Goal: Task Accomplishment & Management: Use online tool/utility

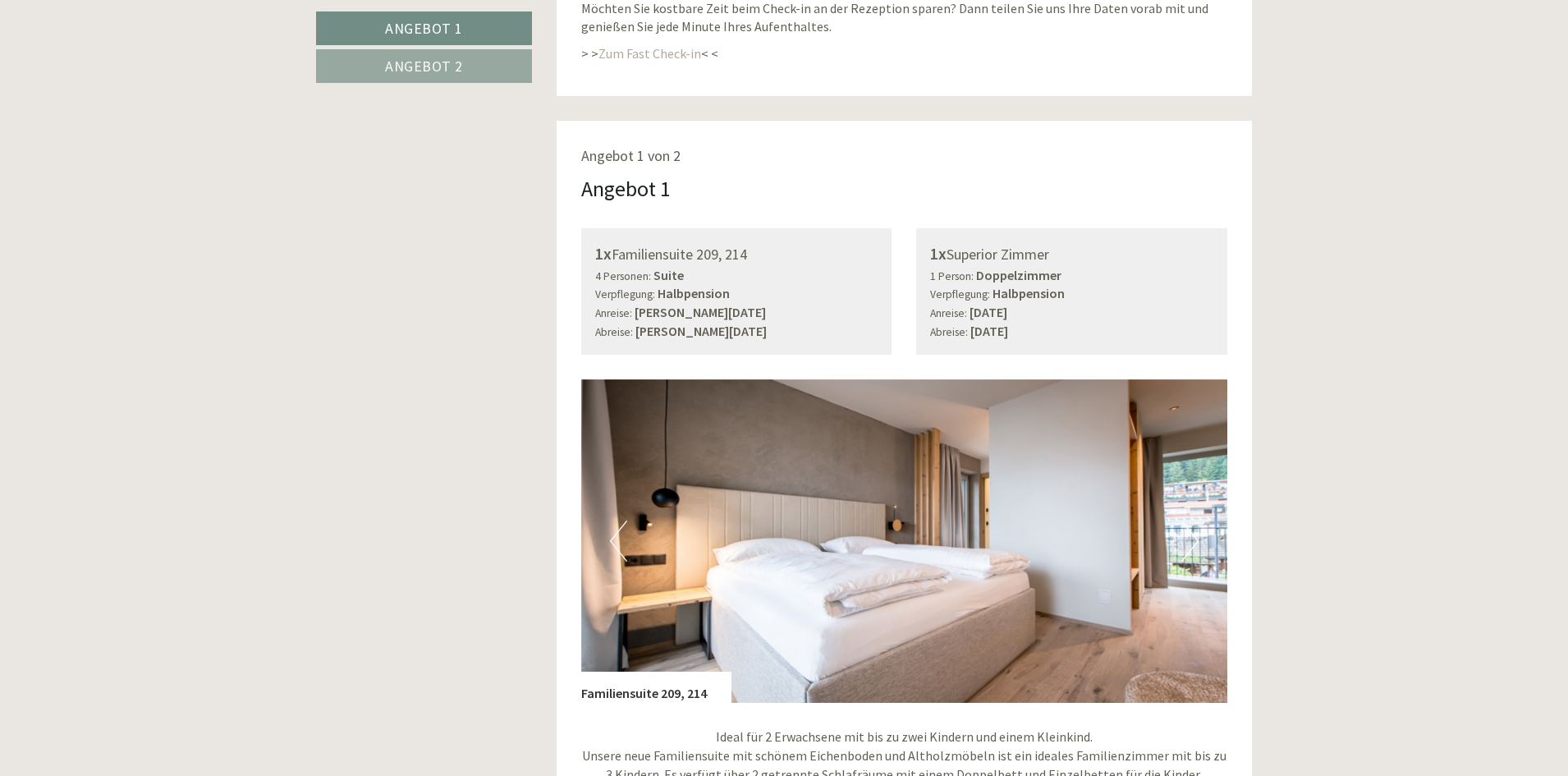
scroll to position [822, 0]
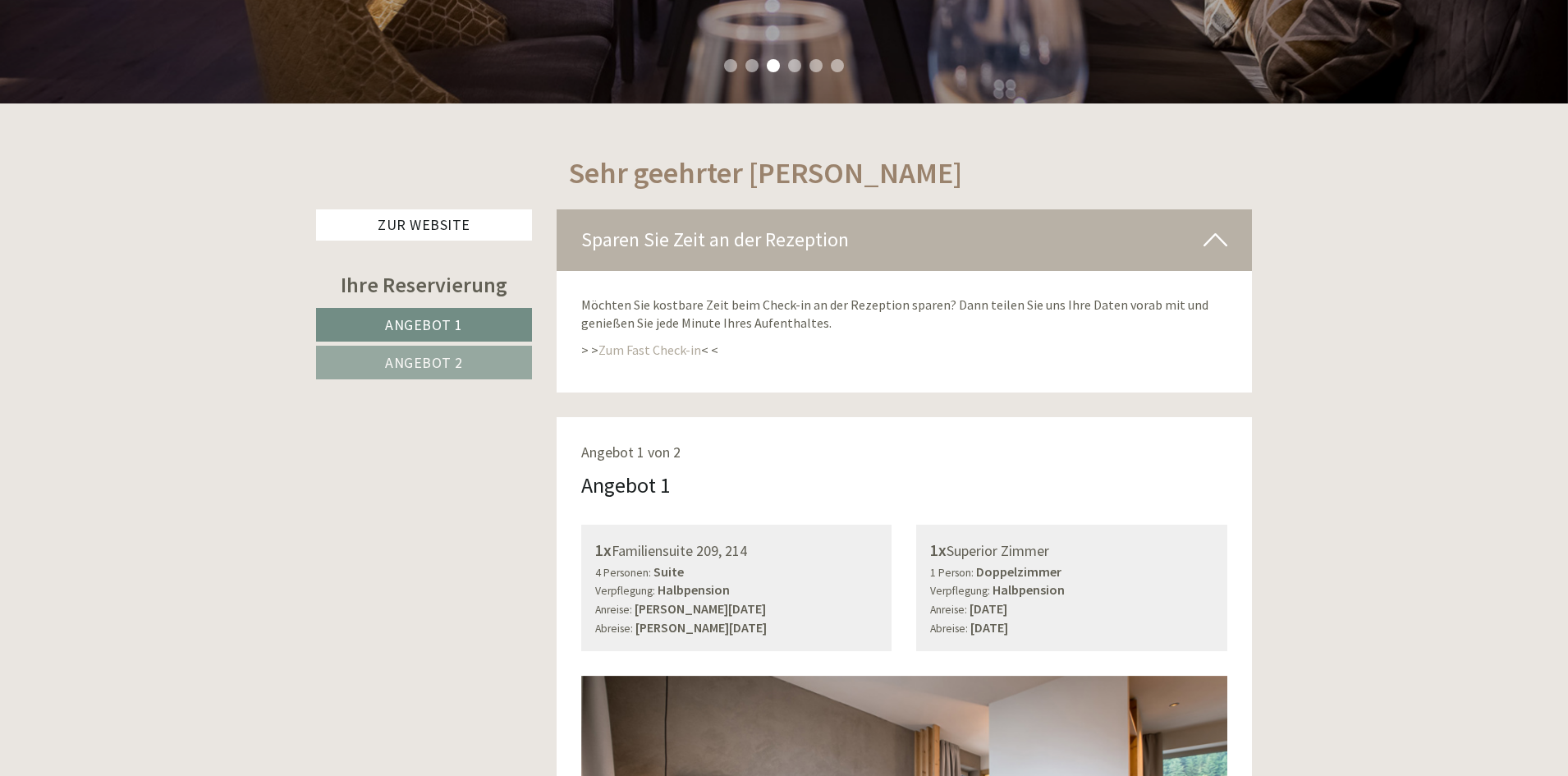
click at [450, 327] on span "Angebot 1" at bounding box center [424, 325] width 78 height 19
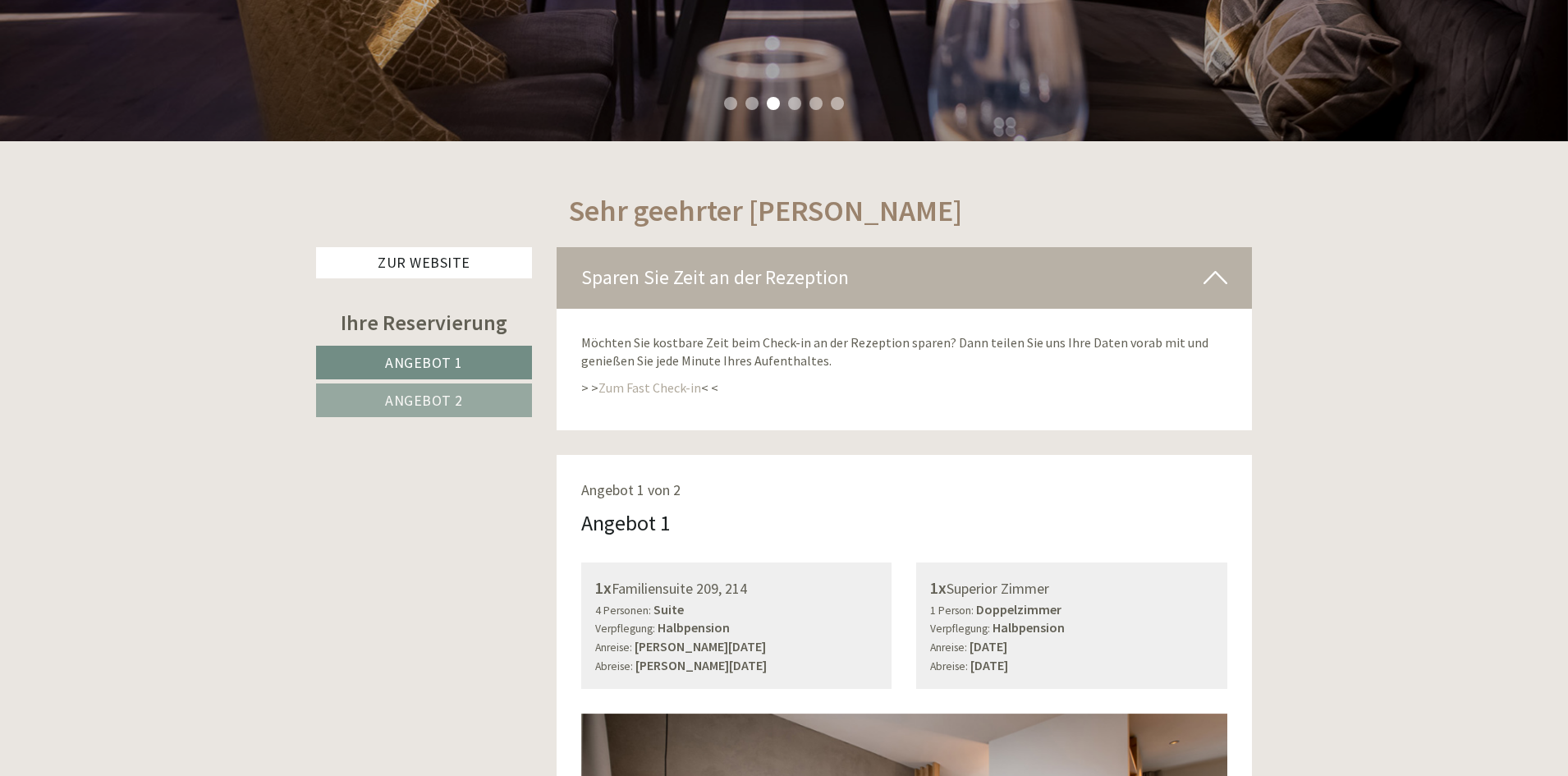
scroll to position [417, 0]
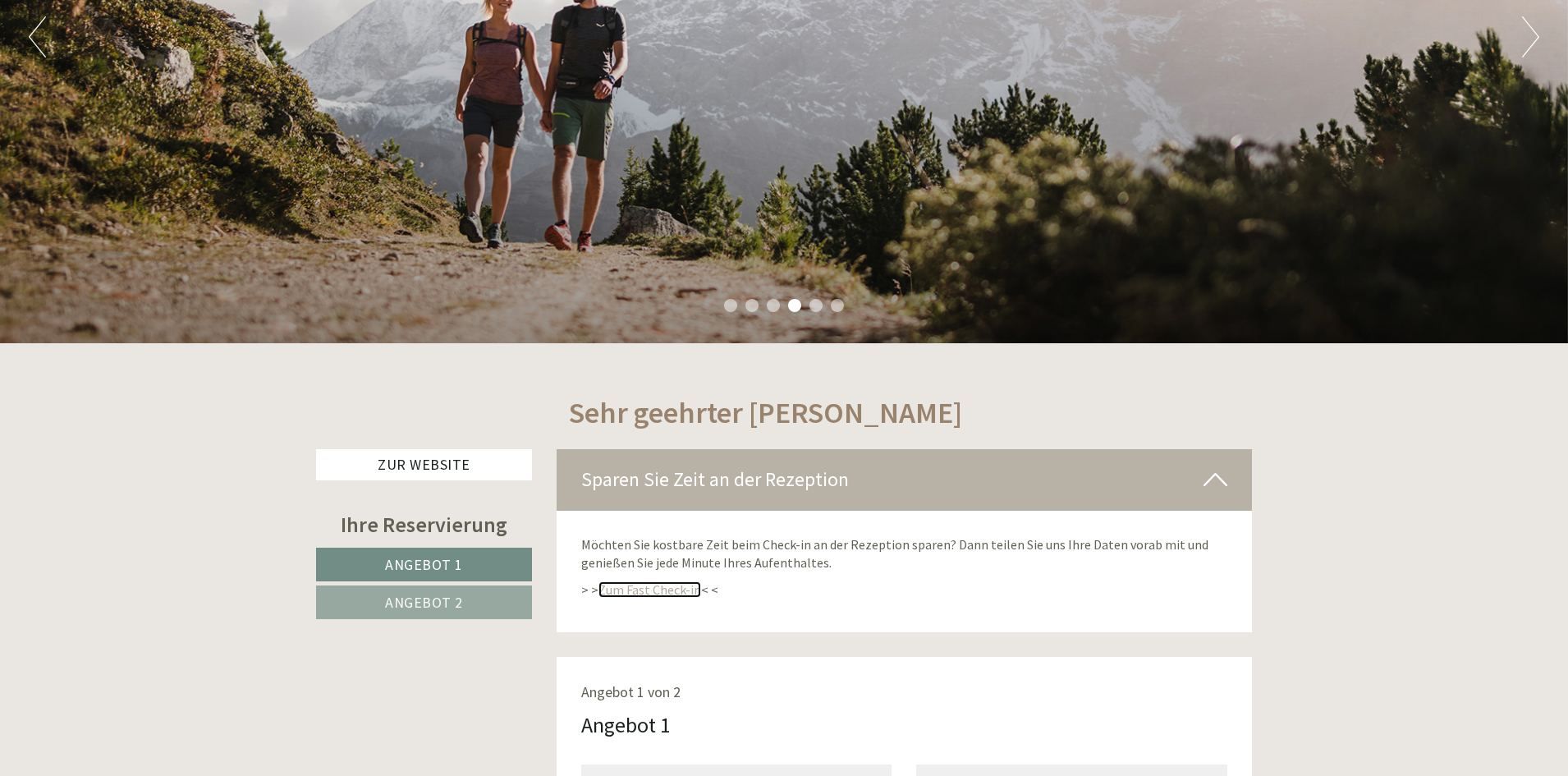
click at [662, 586] on link "Zum Fast Check-in" at bounding box center [650, 589] width 103 height 16
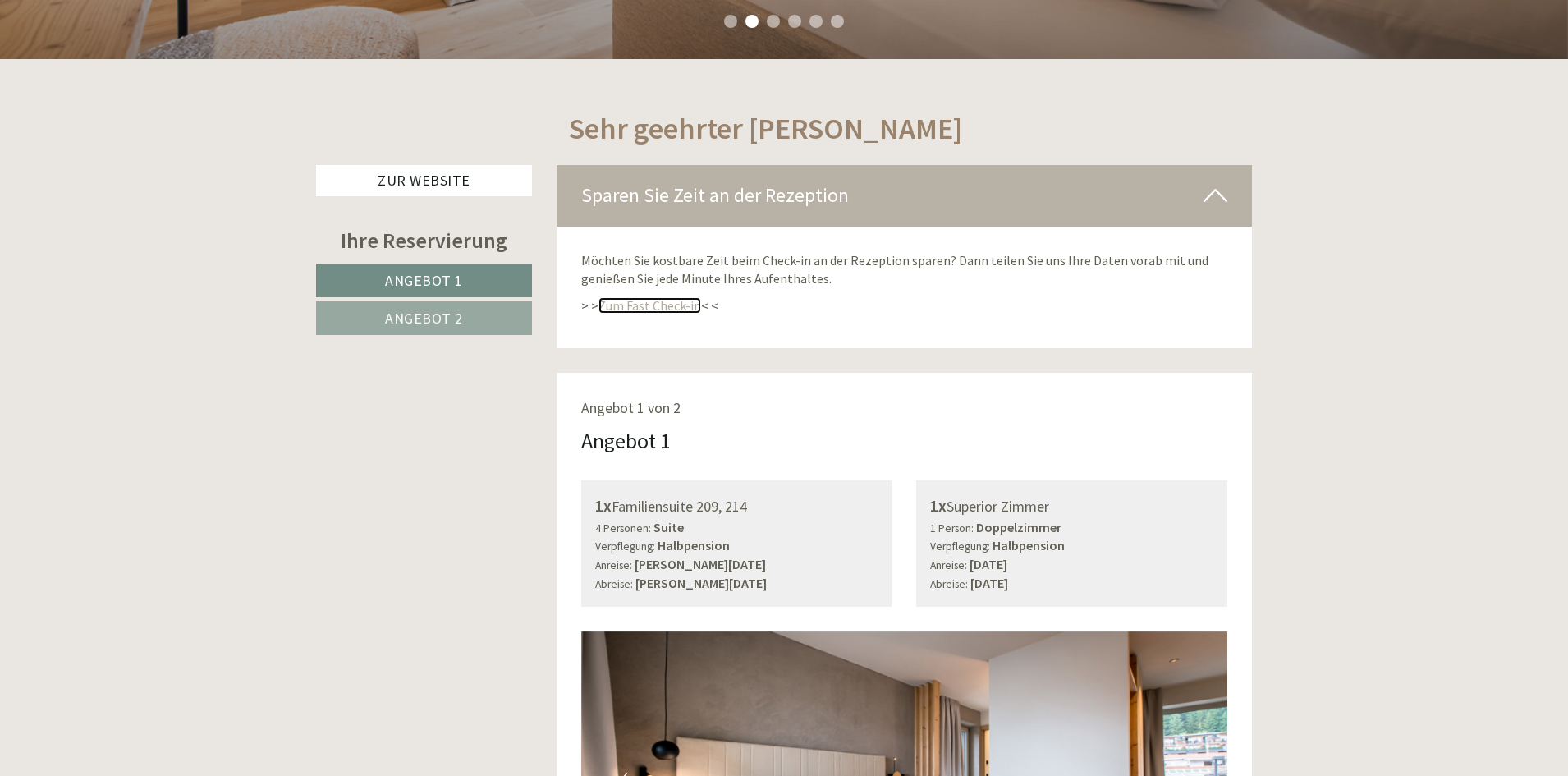
scroll to position [746, 0]
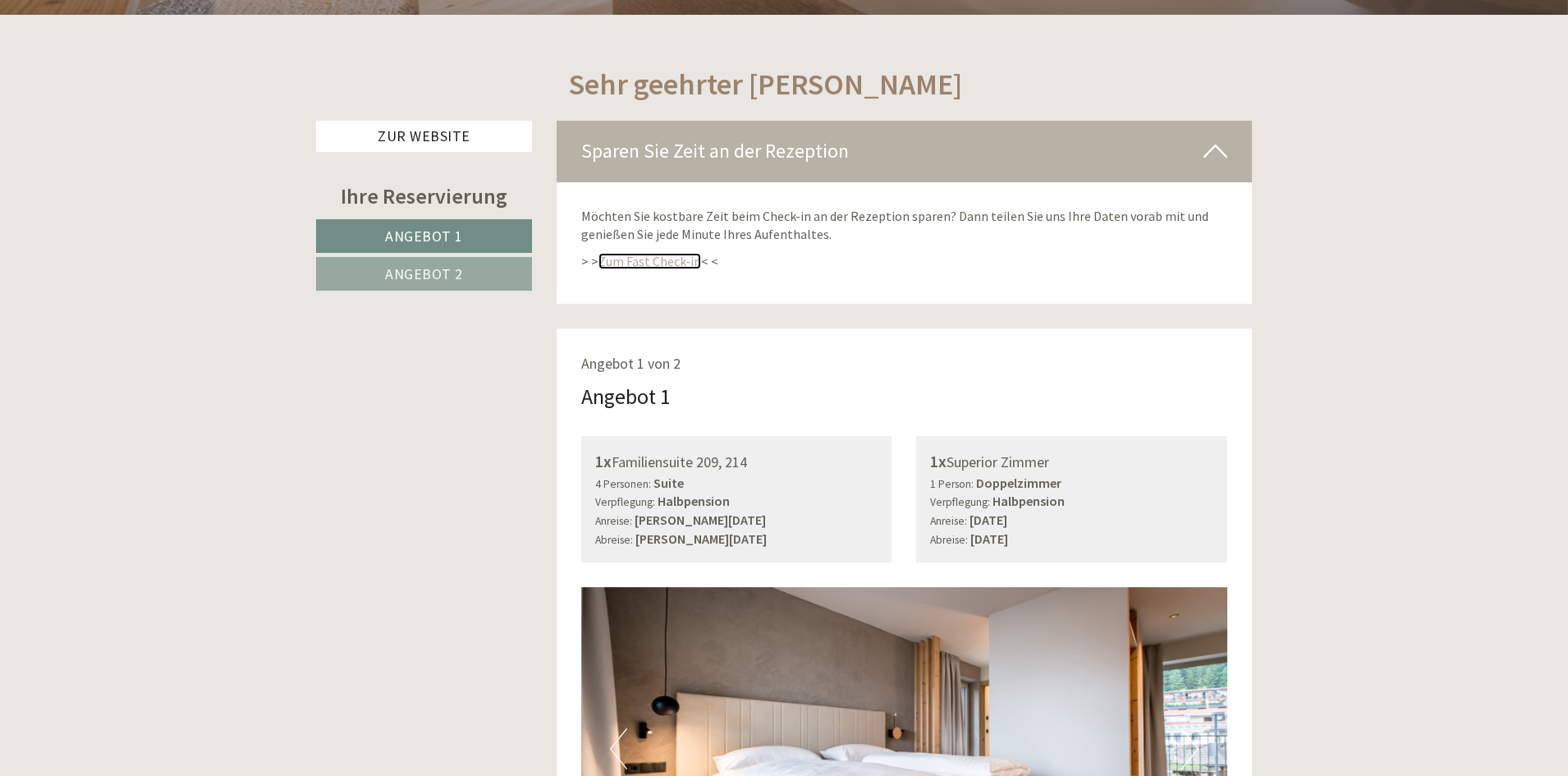
click at [626, 263] on link "Zum Fast Check-in" at bounding box center [650, 261] width 103 height 16
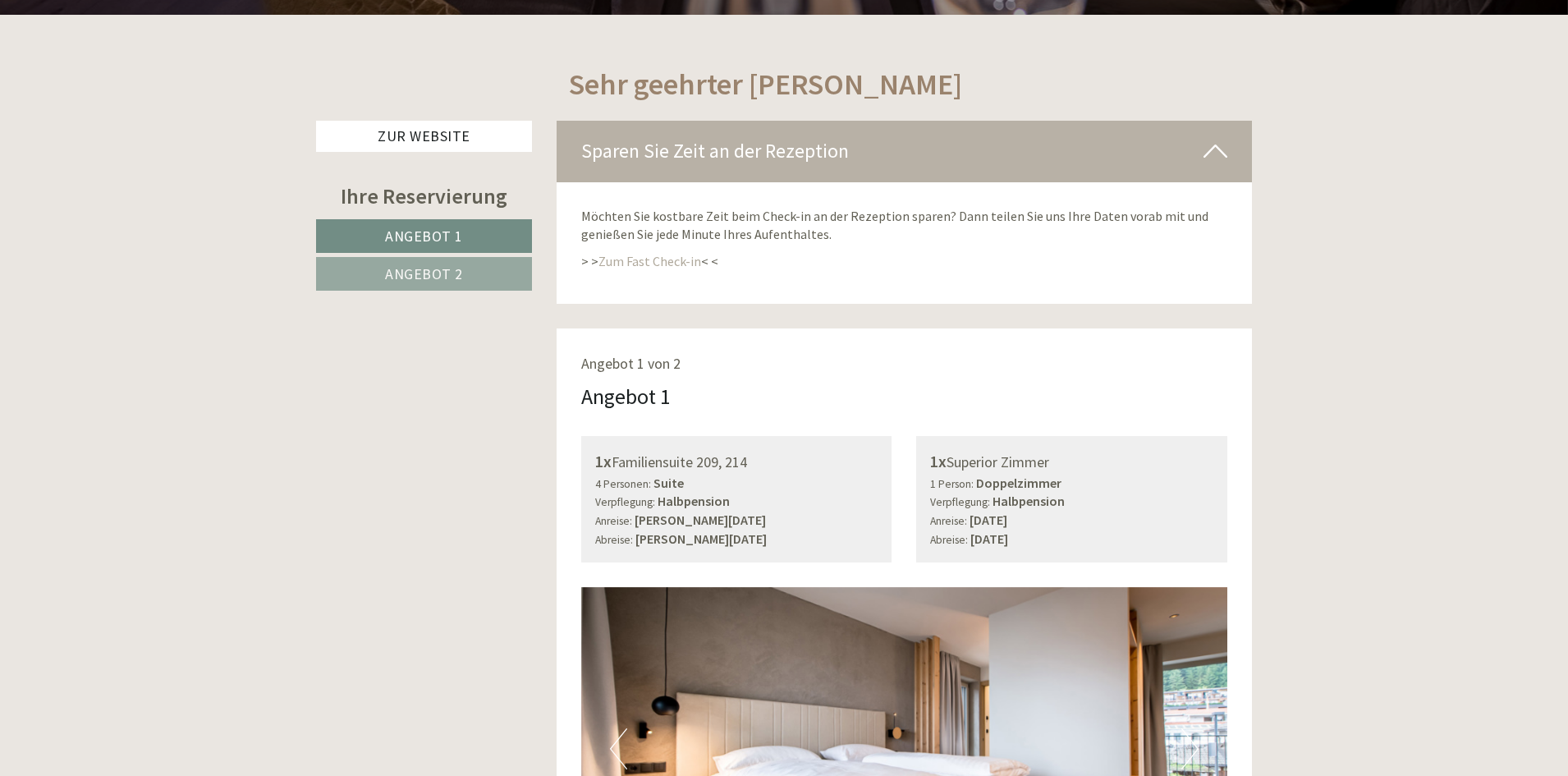
click at [441, 262] on link "Angebot 2" at bounding box center [424, 274] width 216 height 34
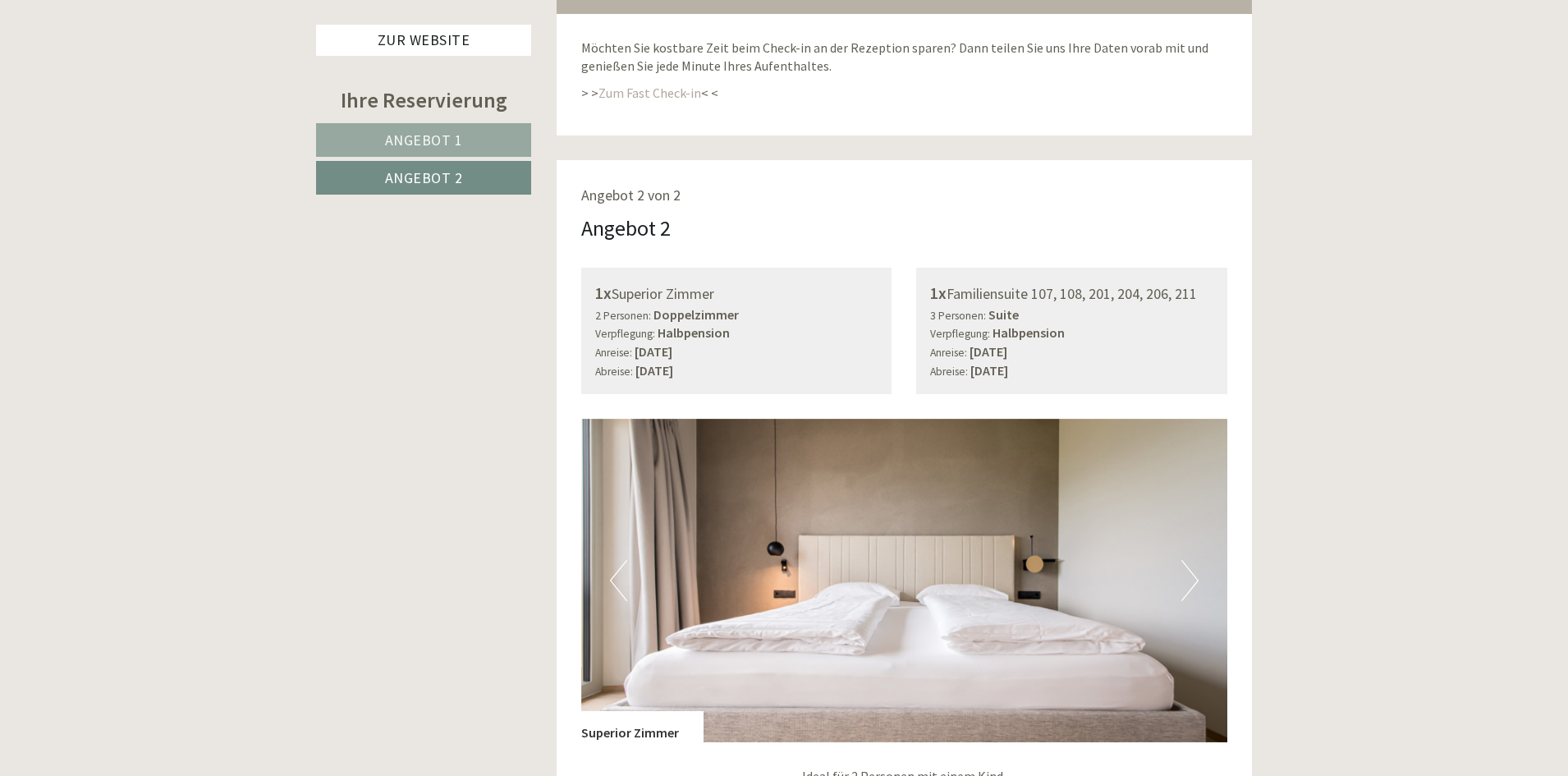
scroll to position [828, 0]
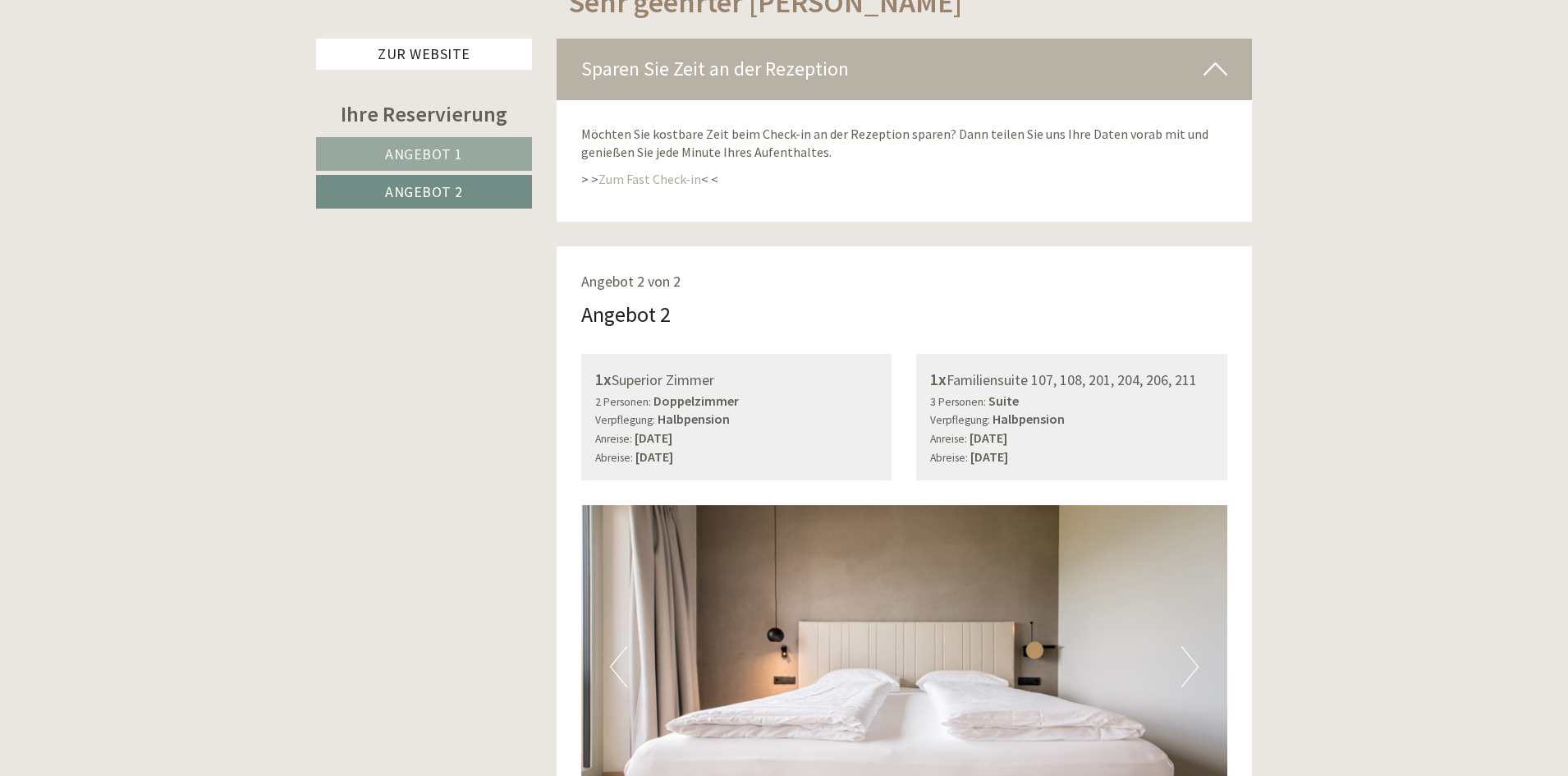
click at [660, 170] on p "> > Zum Fast Check-in < <" at bounding box center [904, 179] width 647 height 19
click at [661, 175] on link "Zum Fast Check-in" at bounding box center [650, 179] width 103 height 16
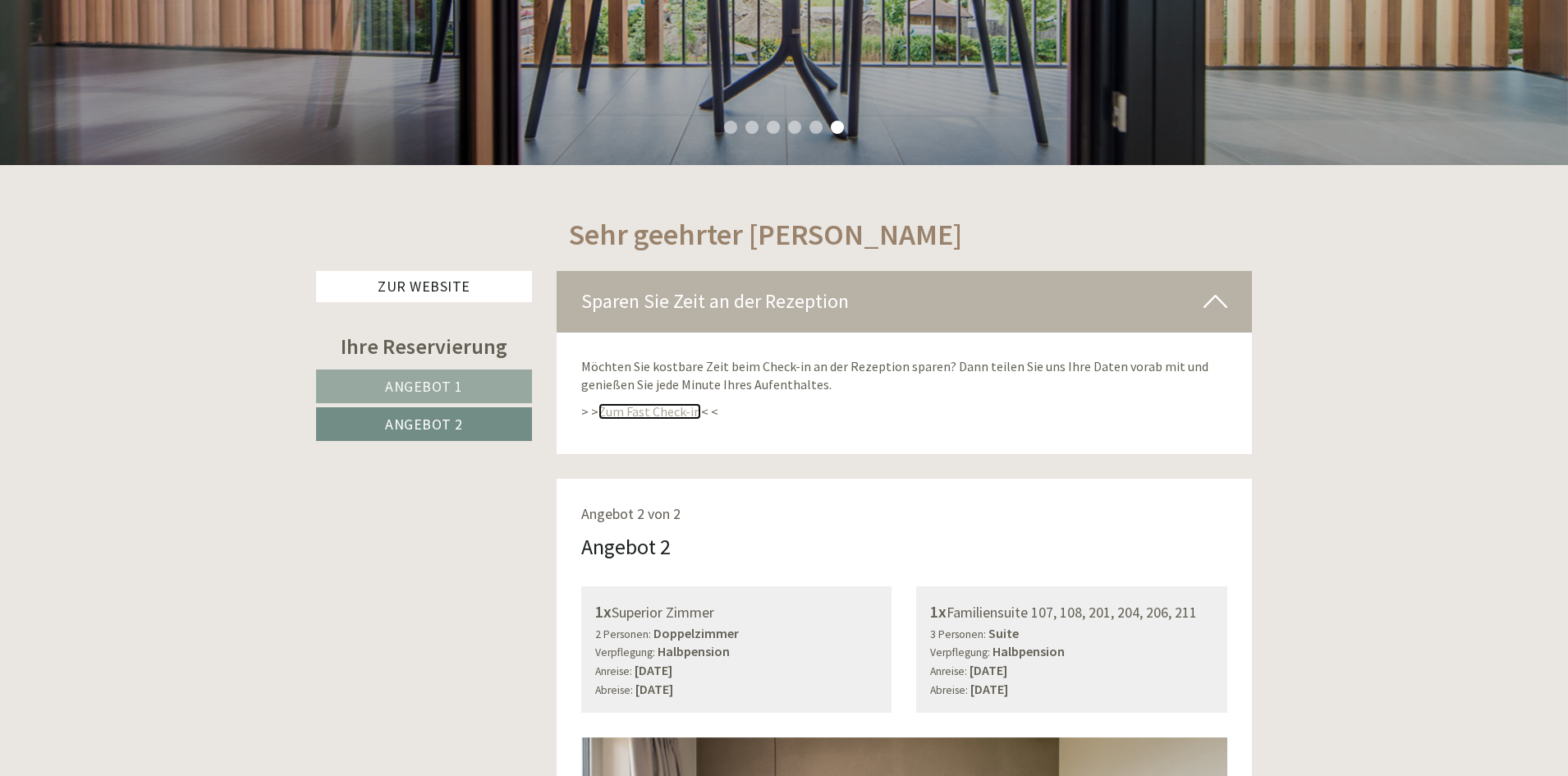
scroll to position [581, 0]
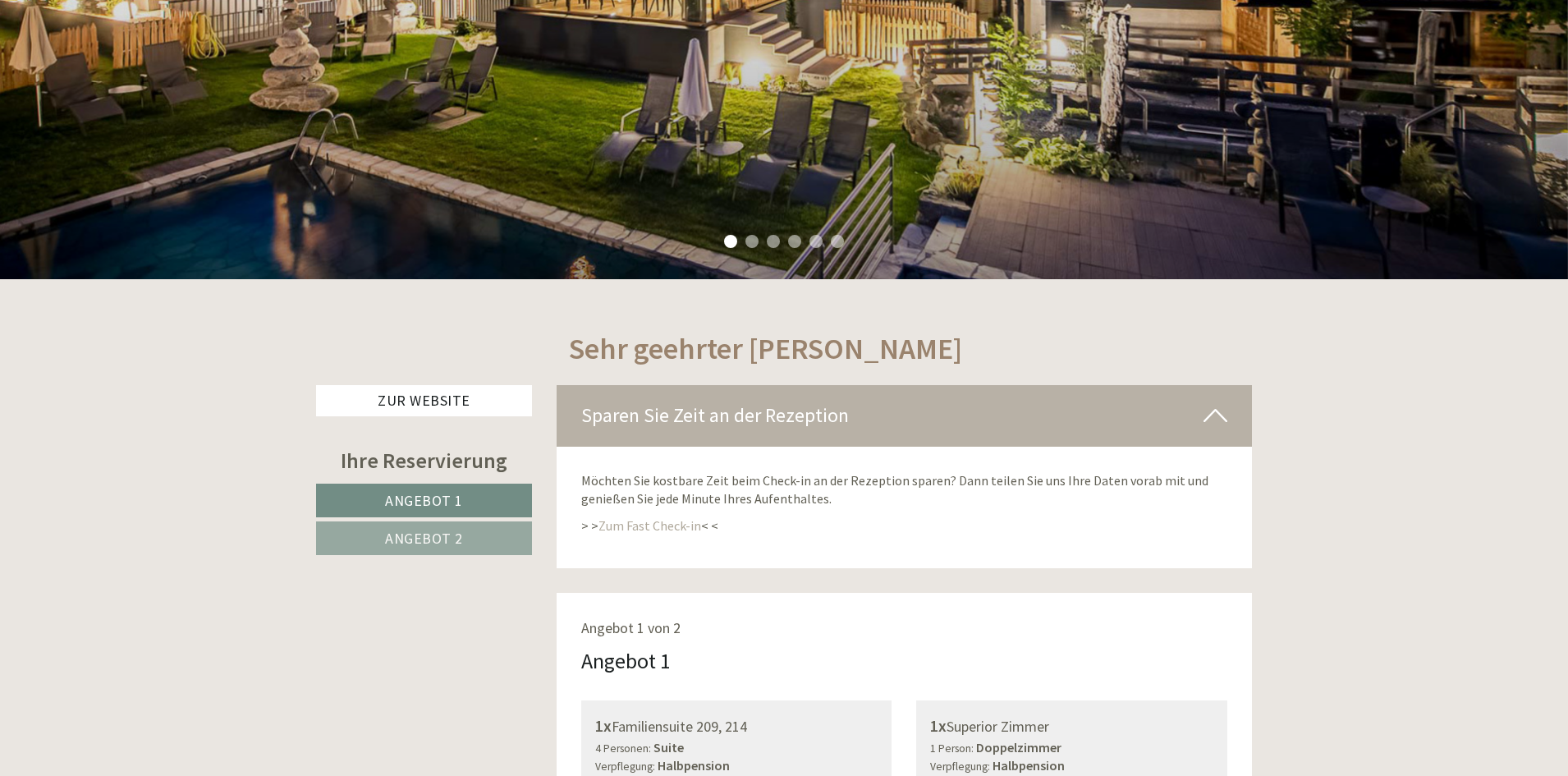
scroll to position [493, 0]
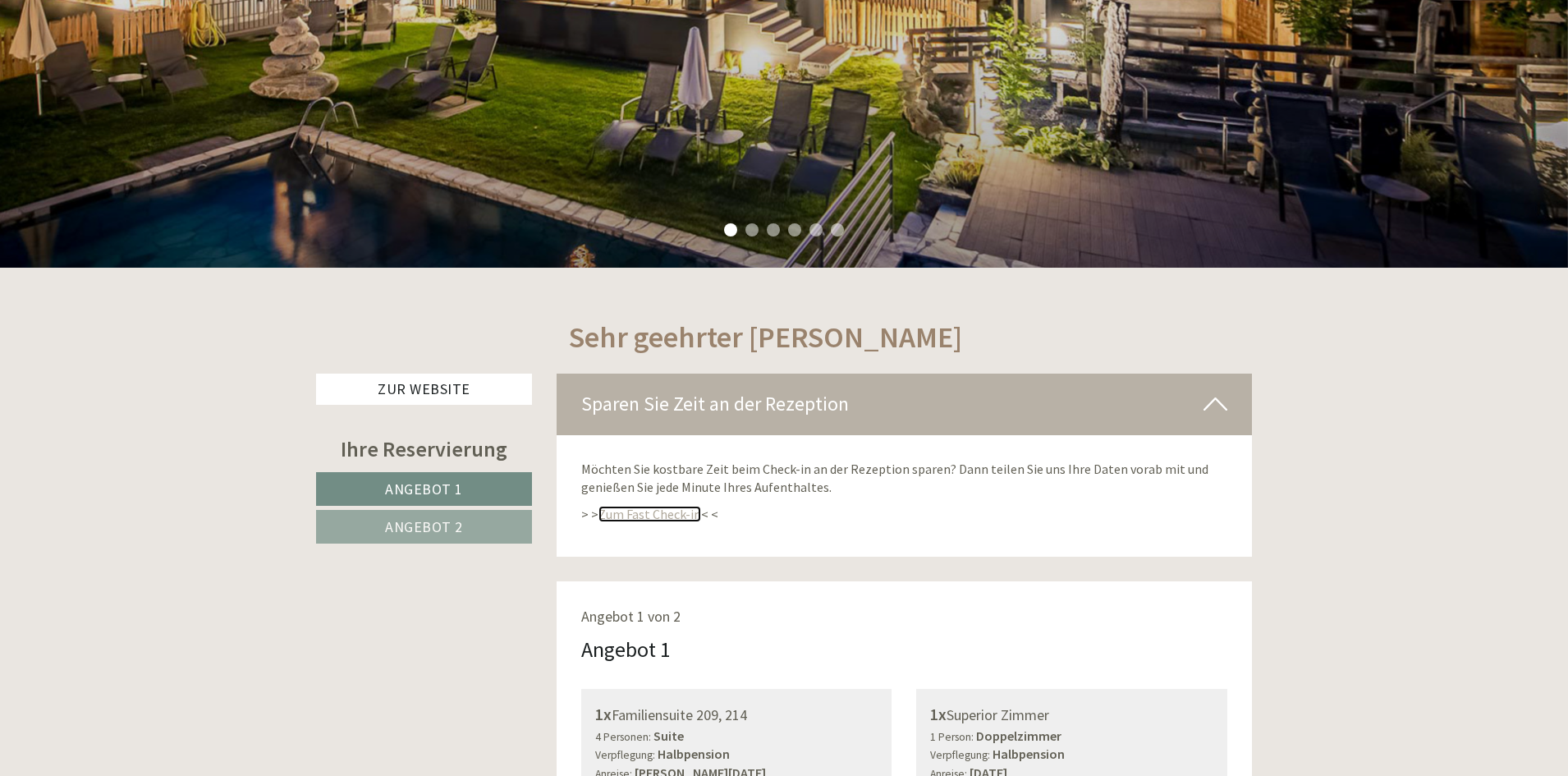
click at [665, 507] on link "Zum Fast Check-in" at bounding box center [650, 514] width 103 height 16
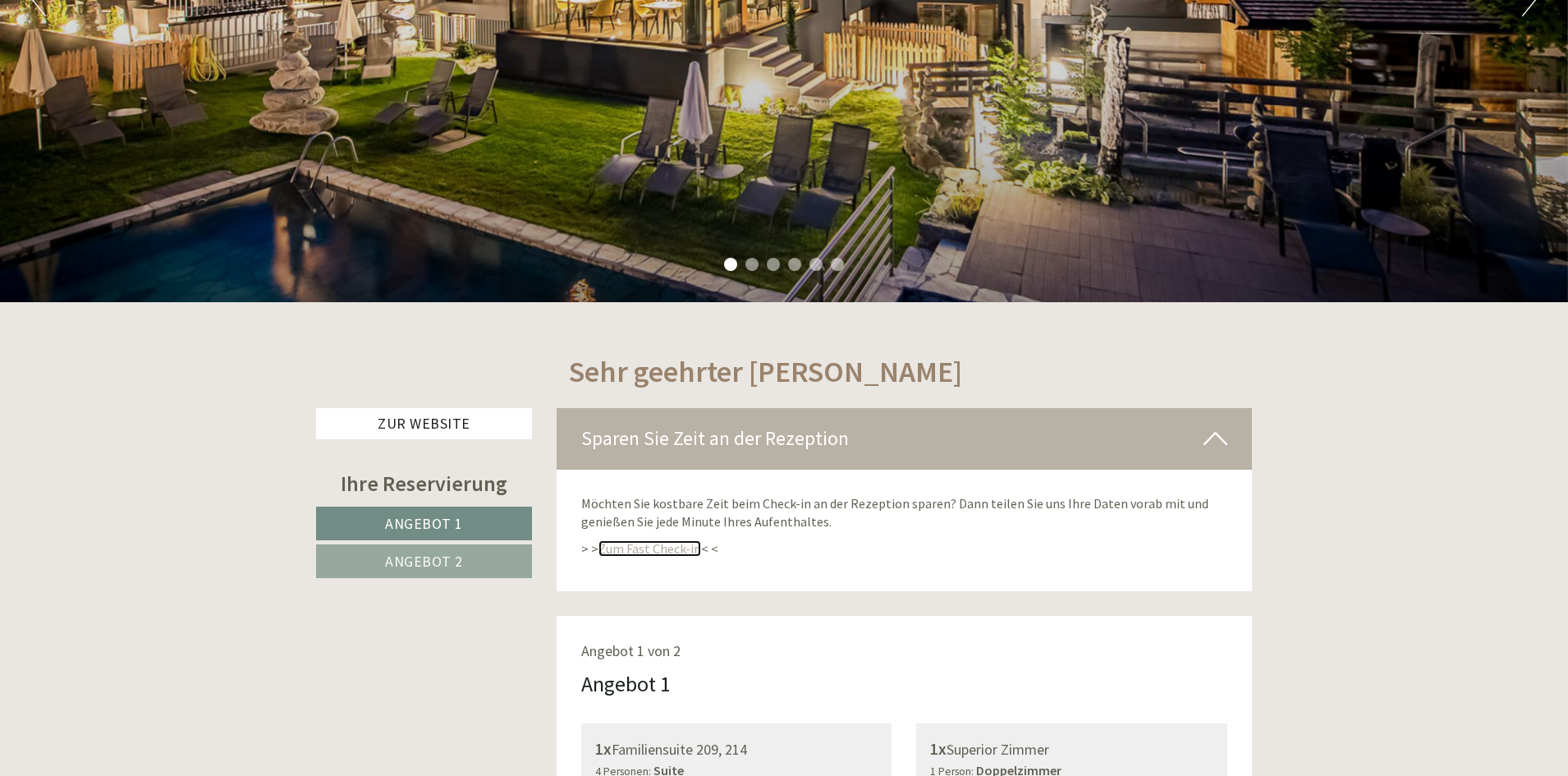
scroll to position [165, 0]
